Goal: Register for event/course

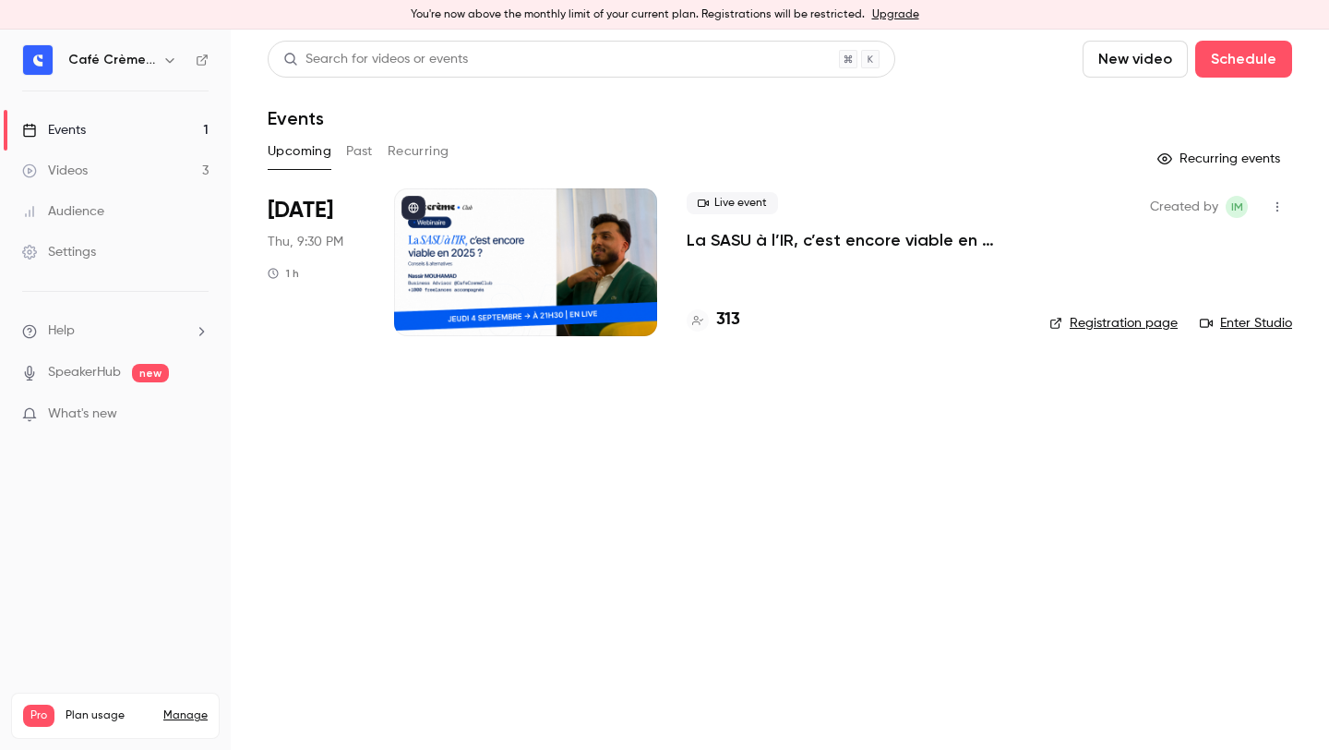
click at [831, 247] on p "La SASU à l’IR, c’est encore viable en 2025 ? [MASTERCLASS]" at bounding box center [853, 240] width 333 height 22
click at [1270, 322] on link "Enter Studio" at bounding box center [1246, 323] width 92 height 18
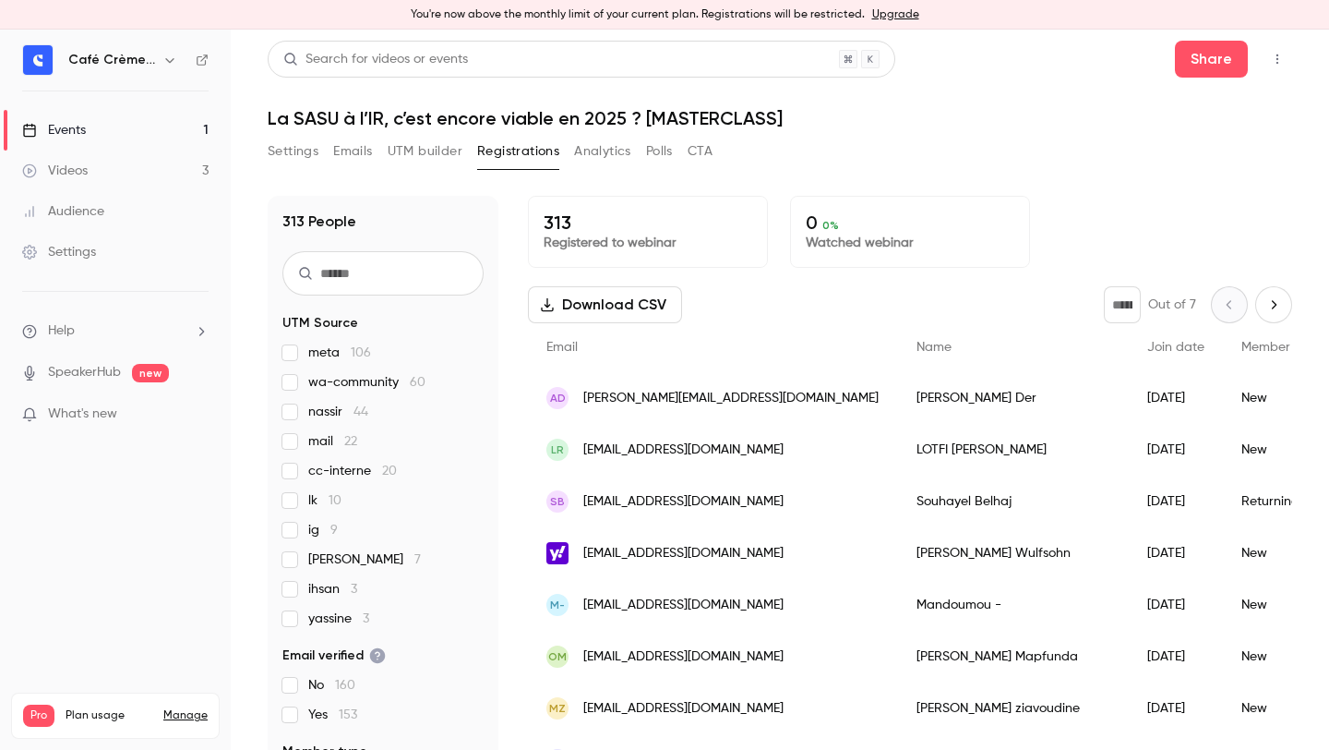
click at [447, 160] on button "UTM builder" at bounding box center [425, 152] width 75 height 30
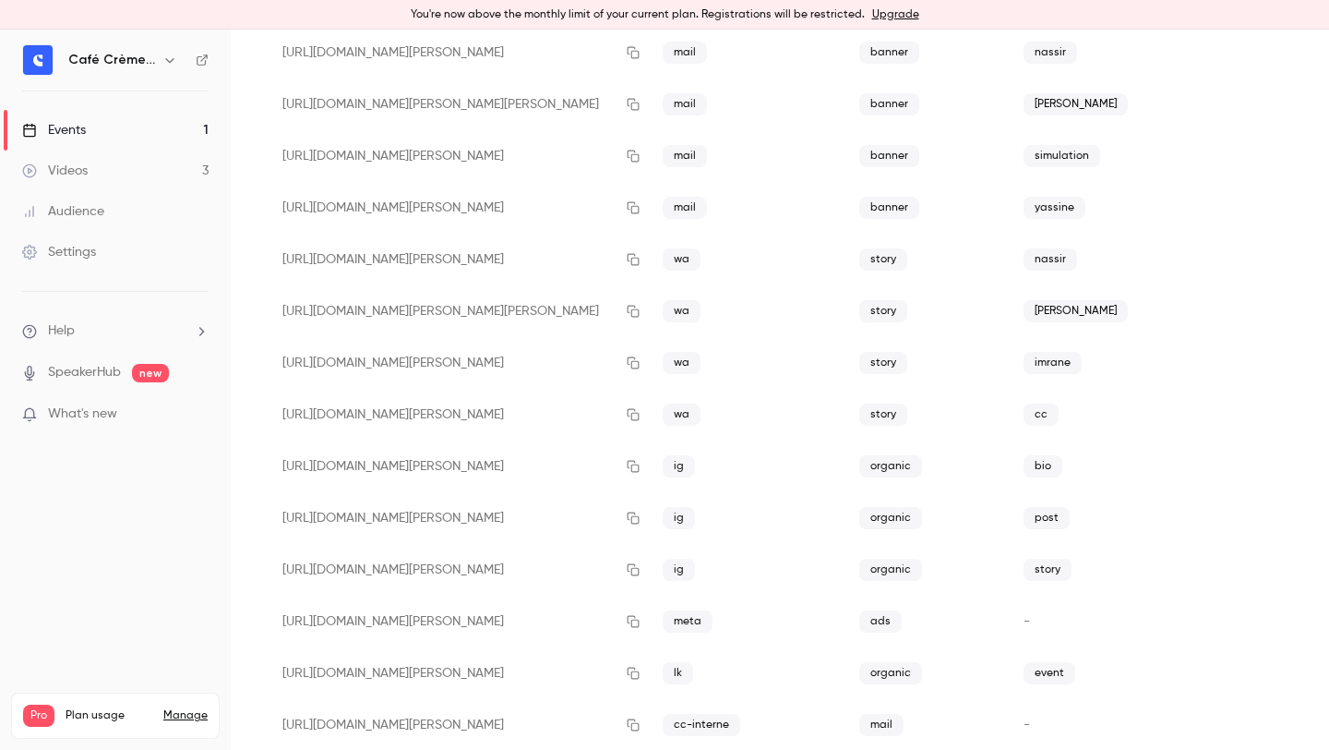
scroll to position [354, 0]
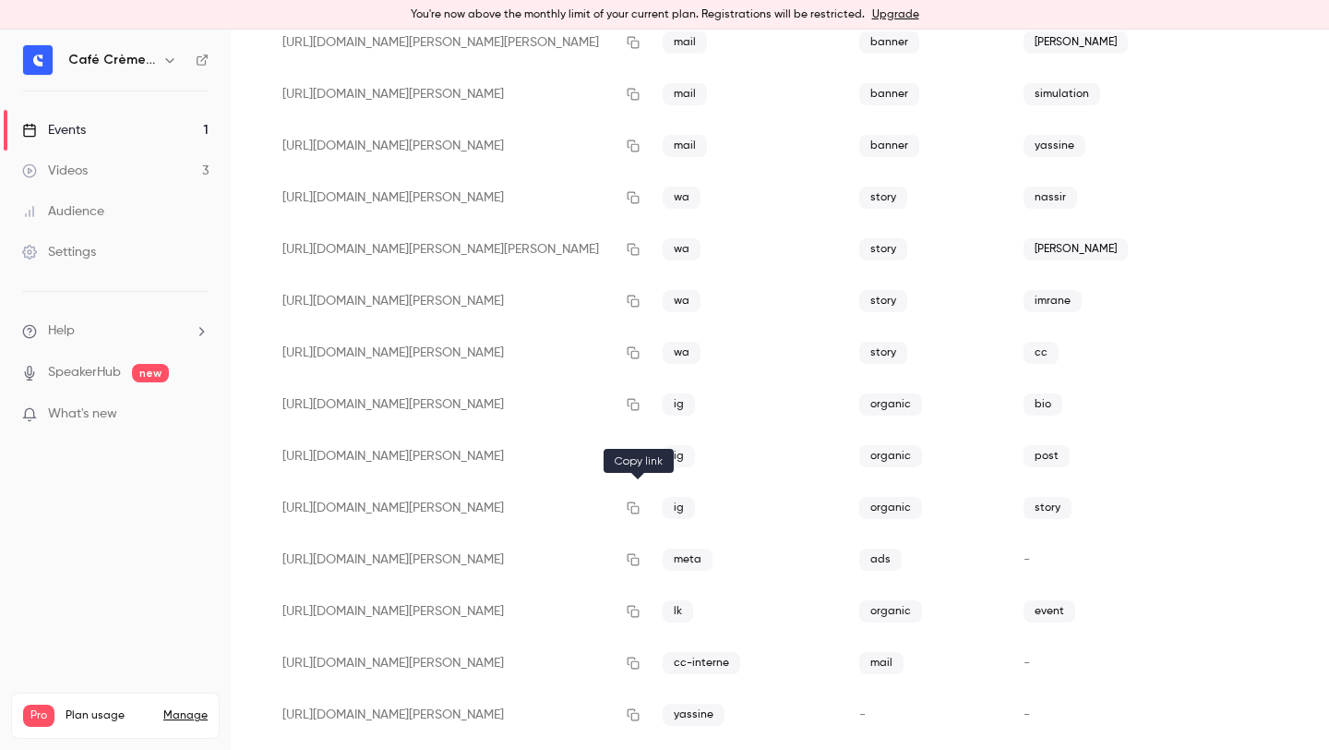
click at [635, 503] on icon "button" at bounding box center [633, 507] width 15 height 13
